Goal: Task Accomplishment & Management: Complete application form

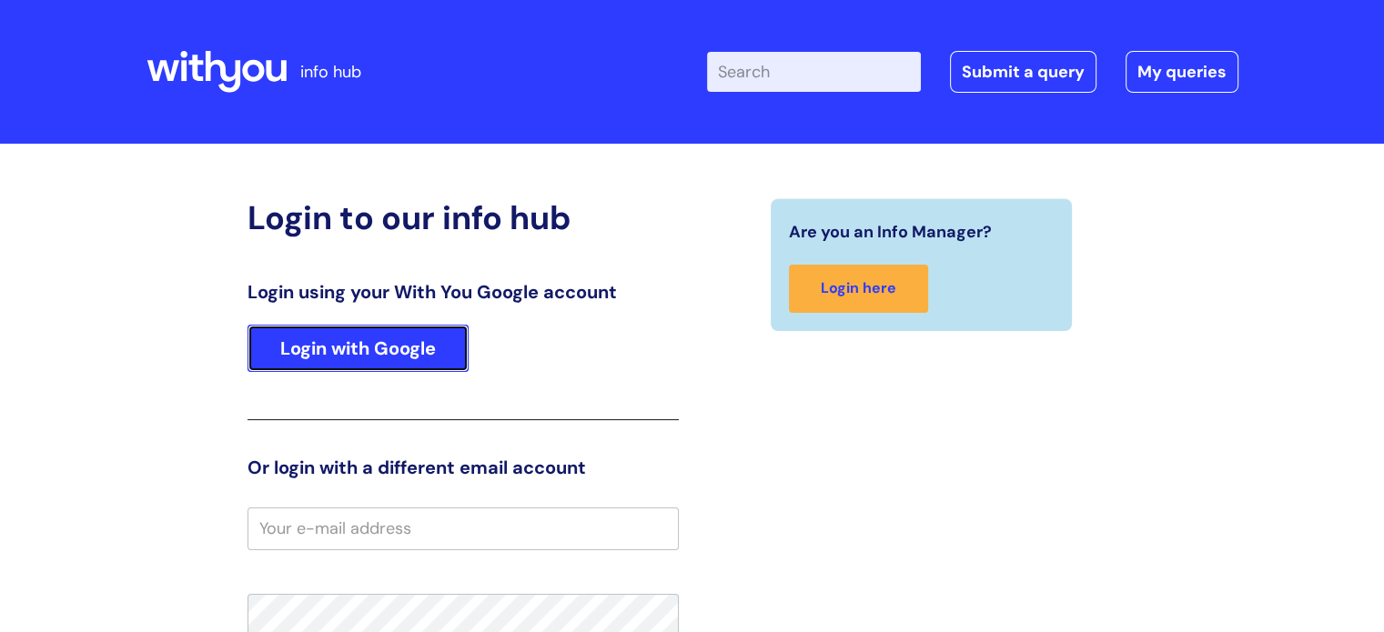
click at [376, 363] on link "Login with Google" at bounding box center [357, 348] width 221 height 47
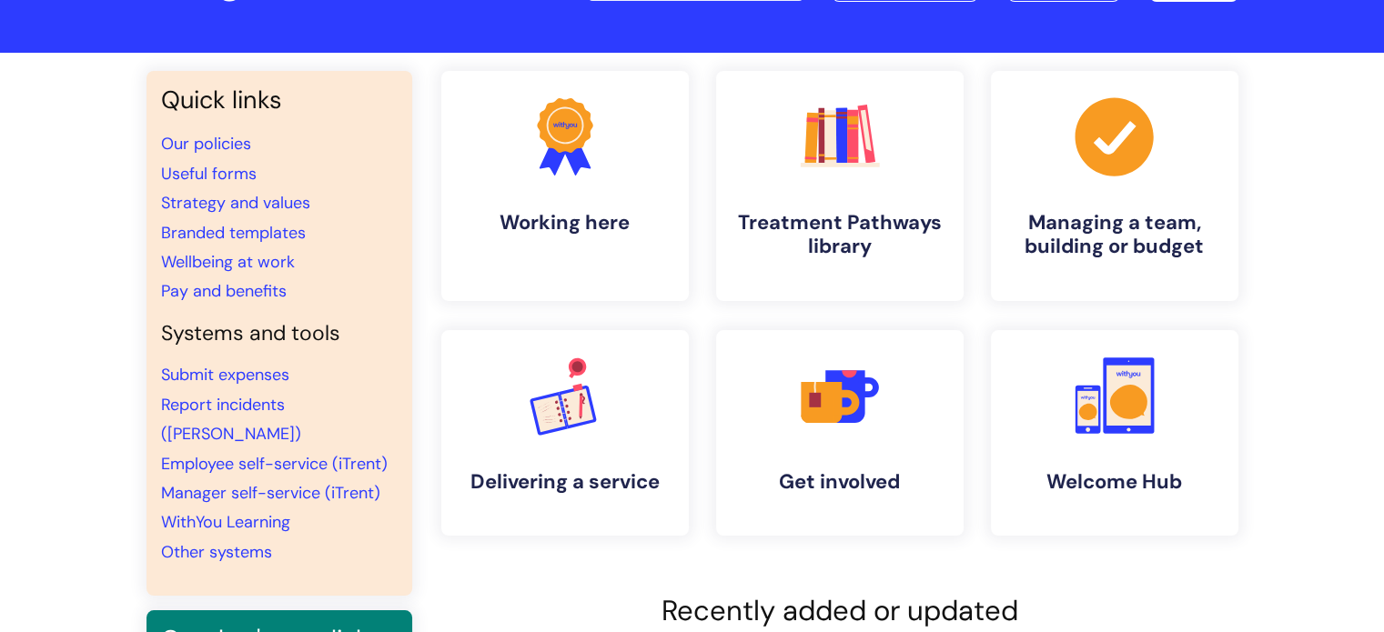
scroll to position [95, 0]
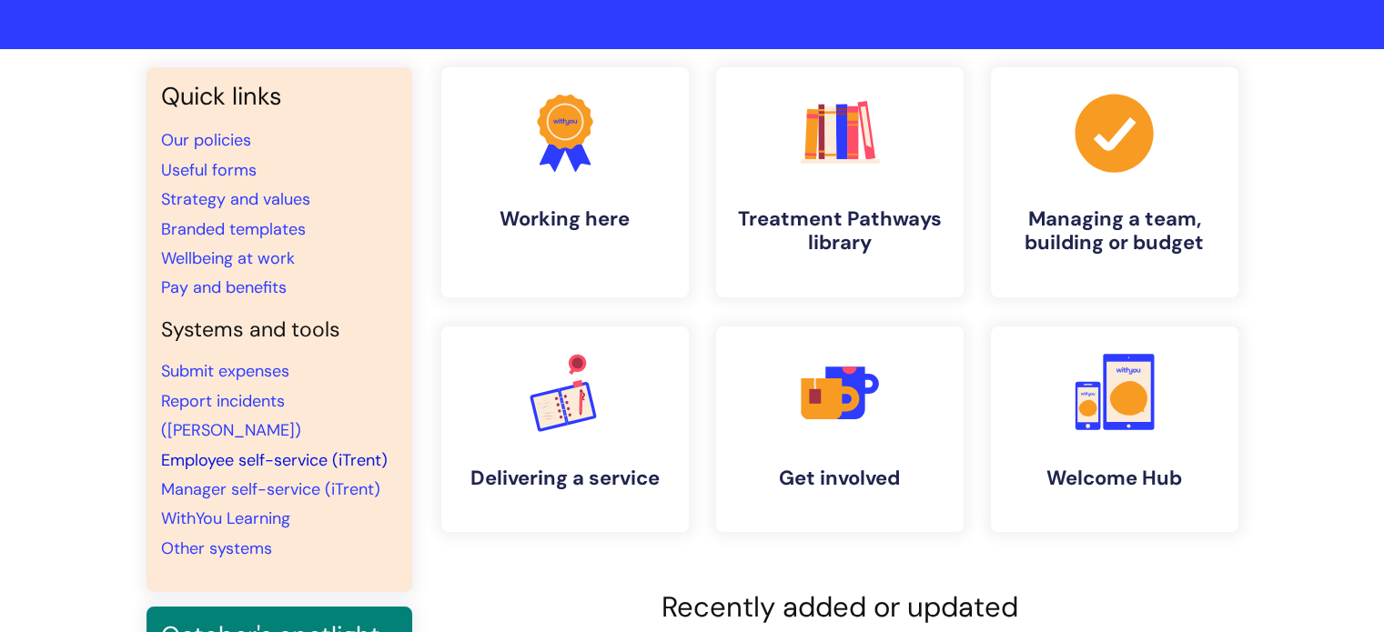
click at [266, 449] on link "Employee self-service (iTrent)" at bounding box center [274, 460] width 227 height 22
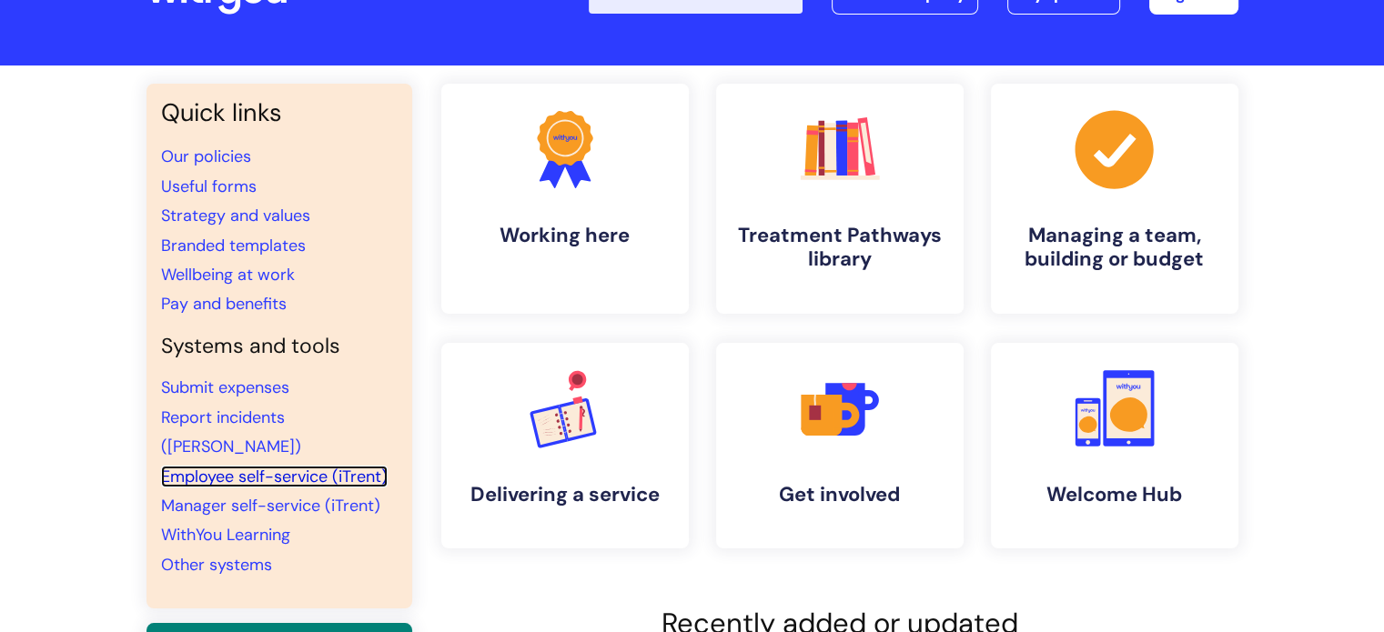
scroll to position [80, 0]
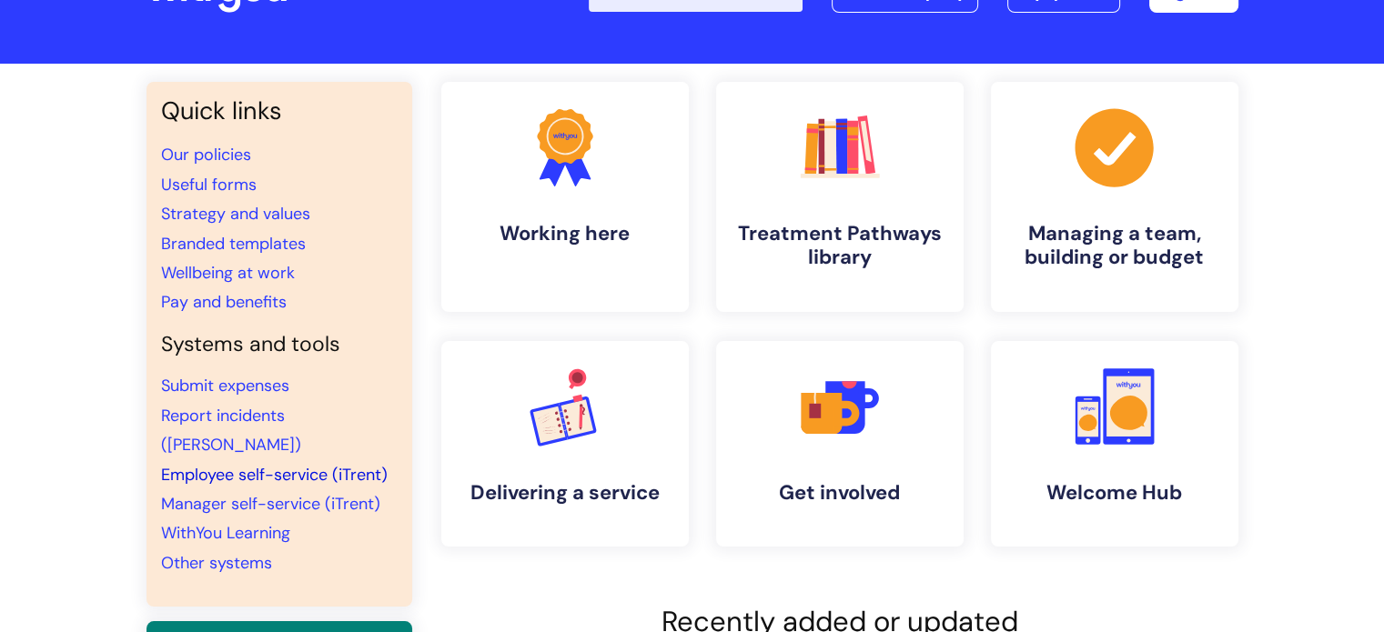
click at [255, 464] on link "Employee self-service (iTrent)" at bounding box center [274, 475] width 227 height 22
click at [339, 493] on link "Manager self-service (iTrent)" at bounding box center [270, 504] width 219 height 22
click at [284, 464] on link "Employee self-service (iTrent)" at bounding box center [274, 475] width 227 height 22
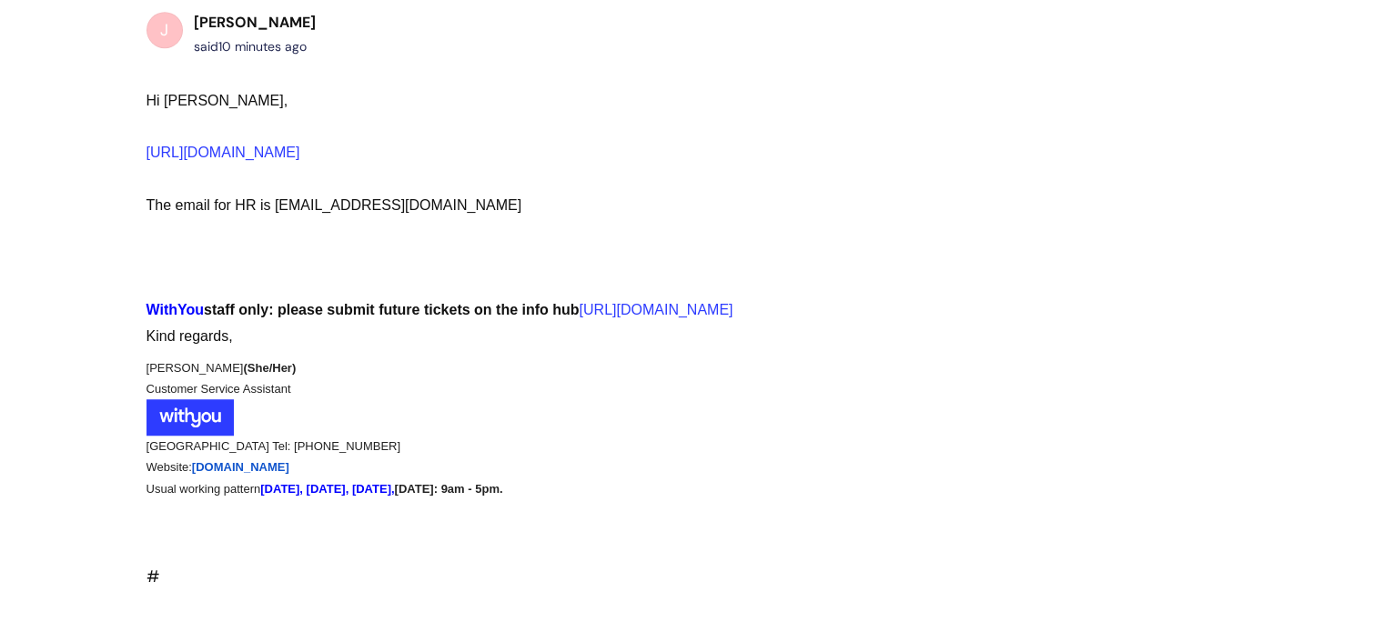
scroll to position [1315, 0]
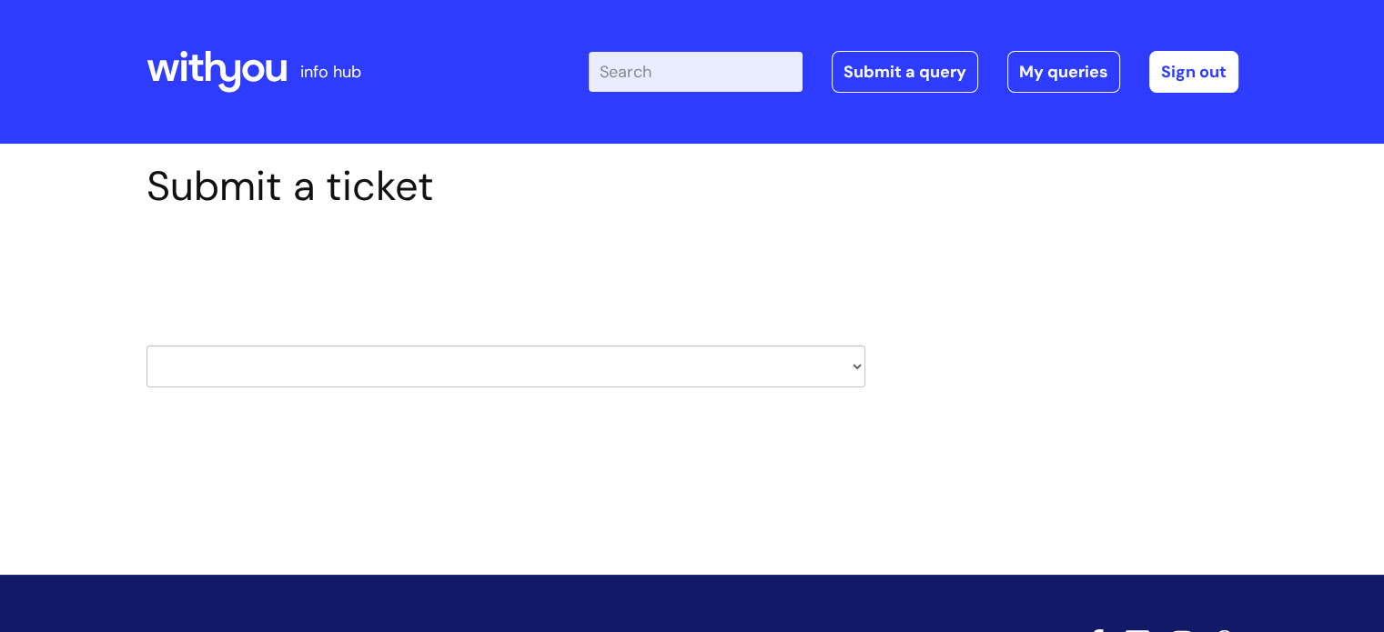
click at [862, 367] on select "HR / People IT and Support Clinical Drug Alerts Finance Accounts Data Support T…" at bounding box center [505, 367] width 719 height 42
select select "hr_/_people"
click at [146, 346] on select "HR / People IT and Support Clinical Drug Alerts Finance Accounts Data Support T…" at bounding box center [505, 367] width 719 height 42
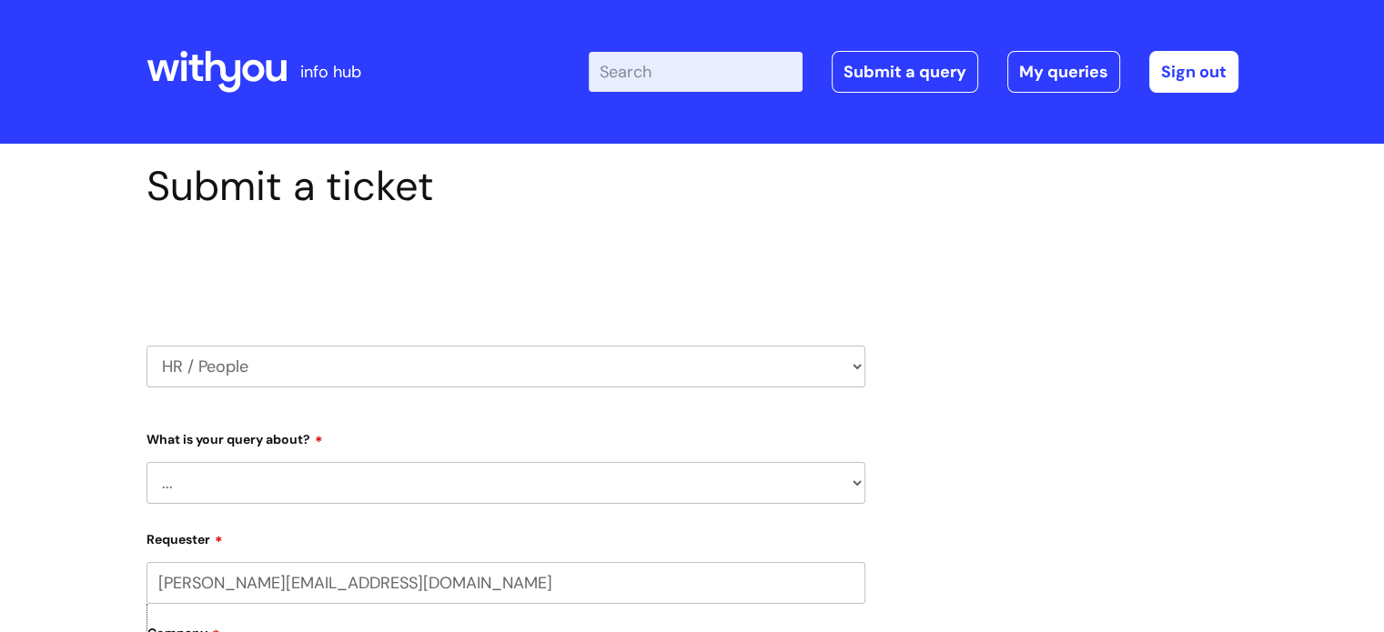
click at [853, 483] on select "... Absence Query Holiday Query Employee change request General HR Query iTrent…" at bounding box center [505, 483] width 719 height 42
select select "General HR Query"
click at [146, 462] on select "... Absence Query Holiday Query Employee change request General HR Query iTrent…" at bounding box center [505, 483] width 719 height 42
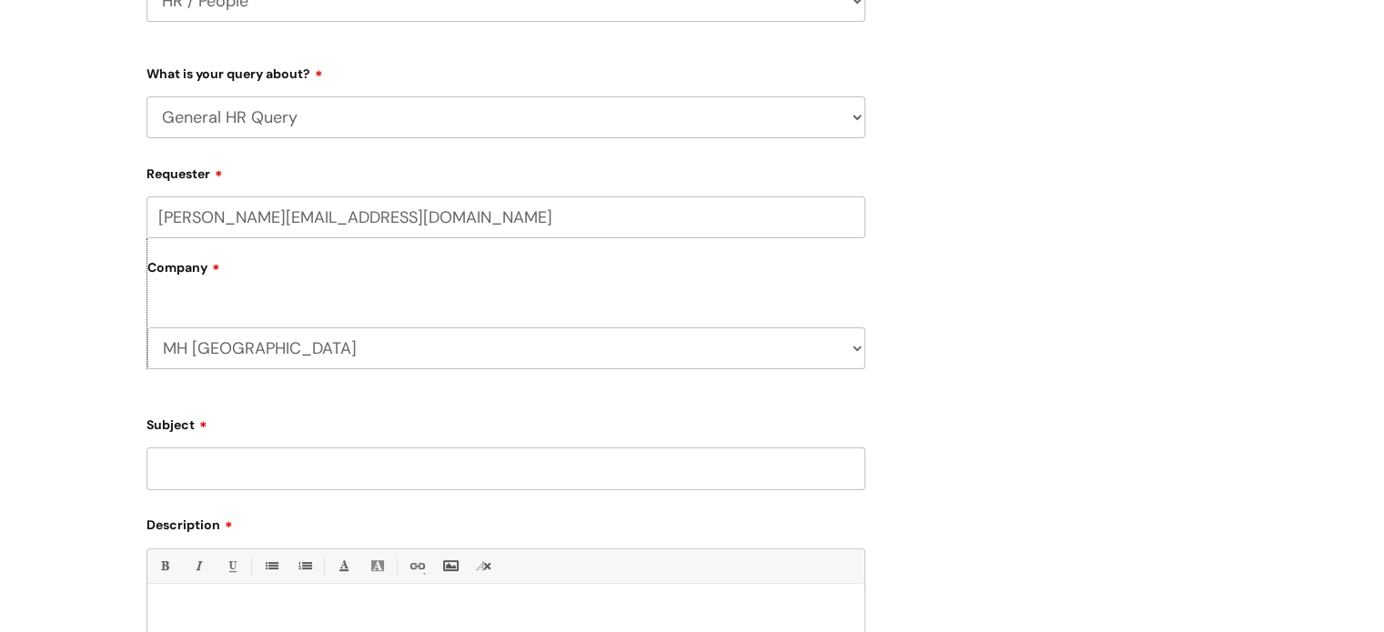
click at [773, 438] on div "Subject" at bounding box center [505, 449] width 719 height 81
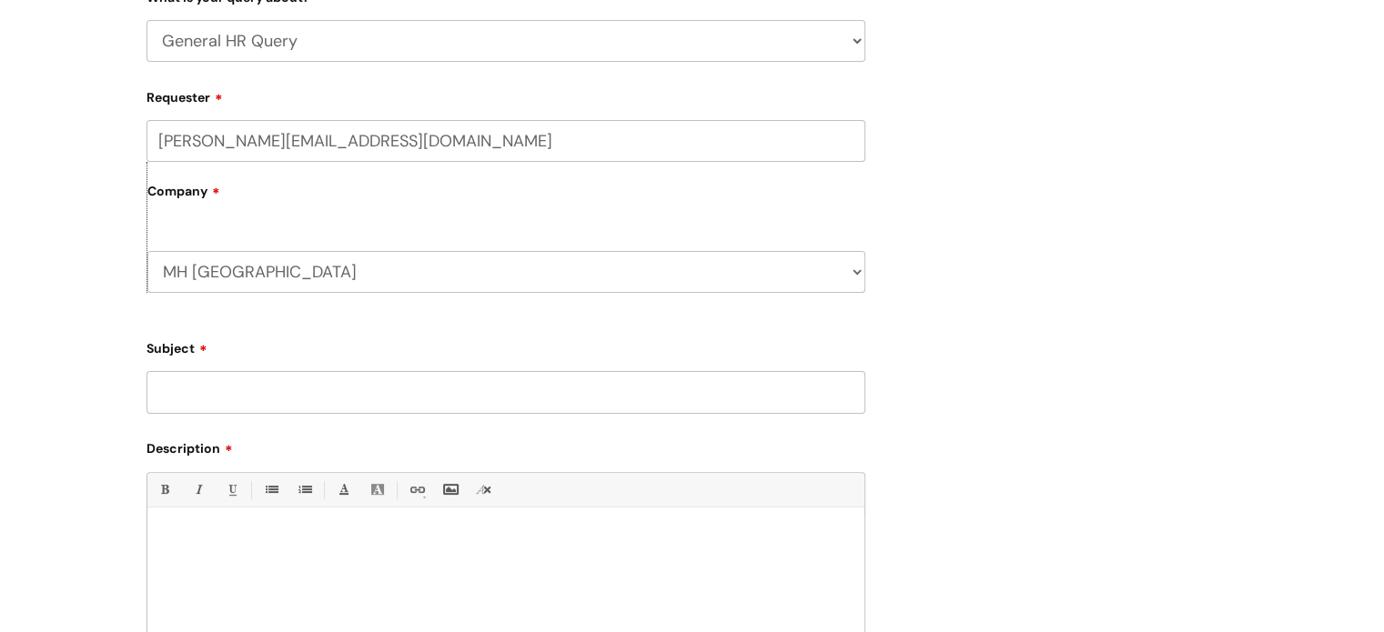
scroll to position [443, 0]
click at [338, 389] on input "Subject" at bounding box center [505, 391] width 719 height 42
type input "Requesting P60/45"
click at [263, 554] on div at bounding box center [505, 579] width 717 height 126
click at [480, 538] on p "Hi Where do I access my P60/P45, I could not find this on Itrent" at bounding box center [506, 538] width 690 height 16
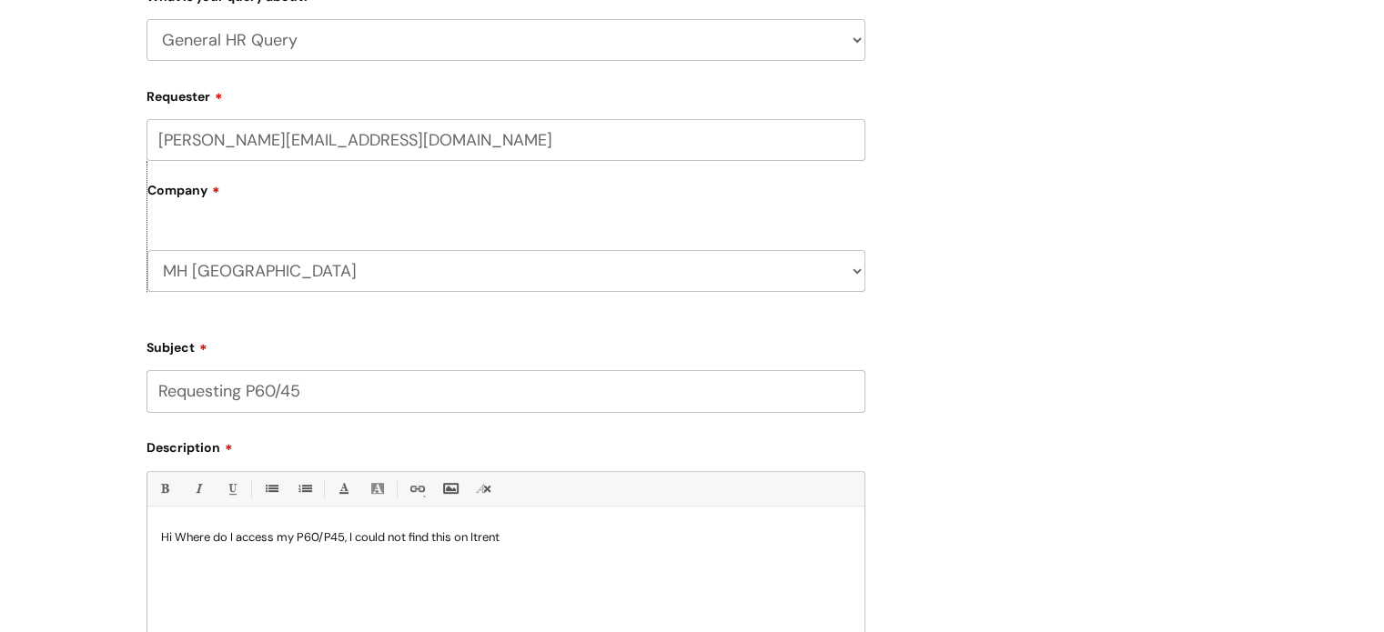
click at [505, 536] on p "Hi Where do I access my P60/P45, I could not find this on Itrent" at bounding box center [506, 538] width 690 height 16
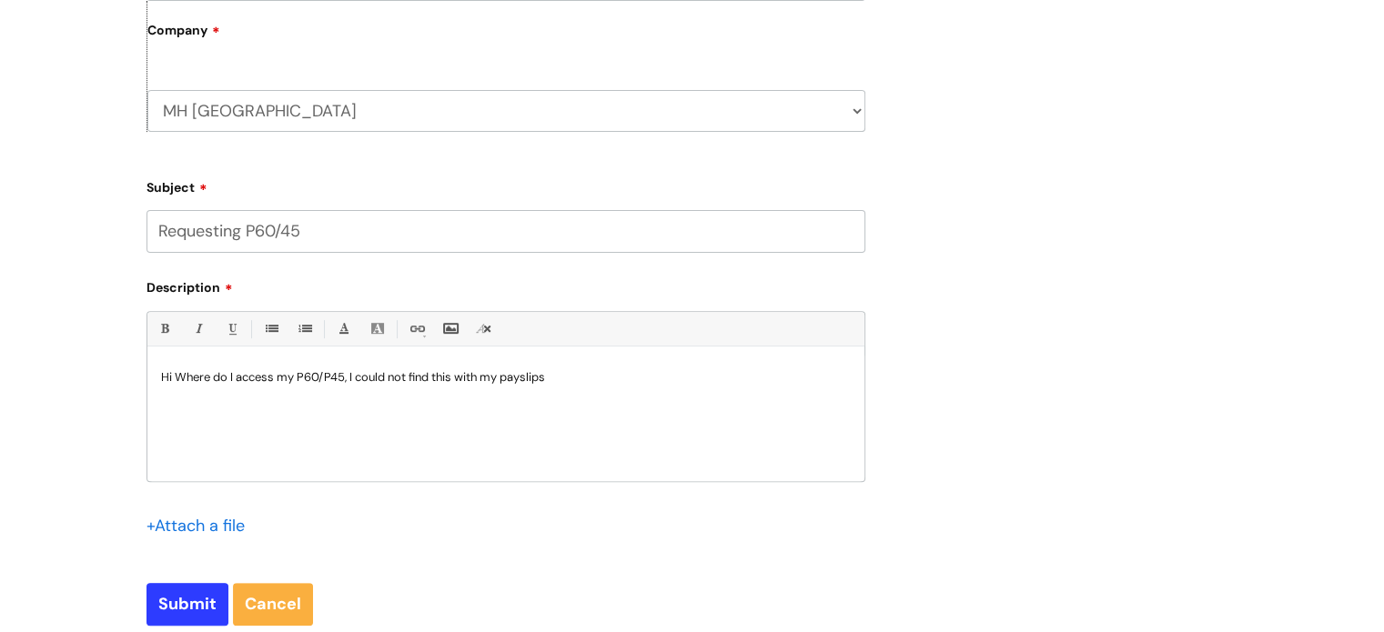
scroll to position [604, 0]
click at [186, 600] on input "Submit" at bounding box center [187, 603] width 82 height 42
type input "Please Wait..."
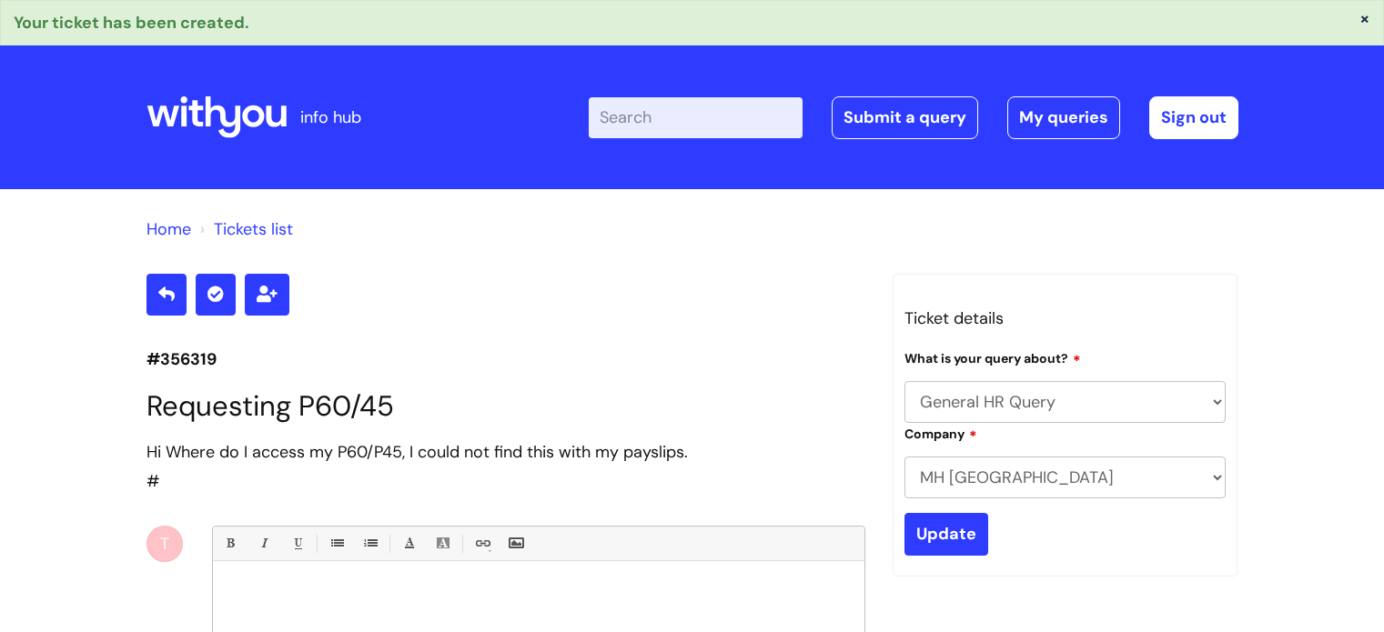
select select "General HR Query"
